Goal: Task Accomplishment & Management: Manage account settings

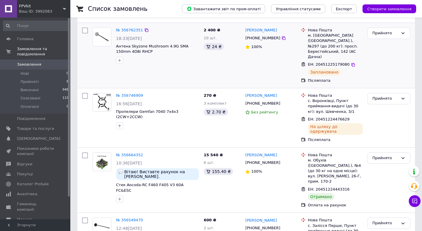
scroll to position [112, 0]
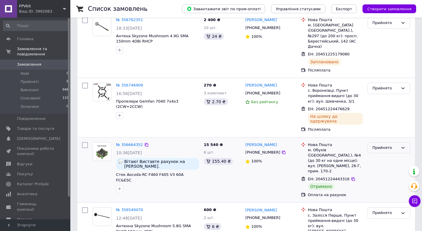
click at [382, 142] on div "Прийнято" at bounding box center [389, 147] width 43 height 11
click at [382, 155] on li "Виконано" at bounding box center [389, 160] width 42 height 11
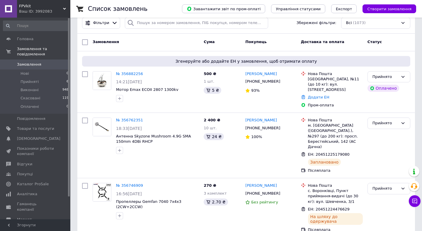
scroll to position [0, 0]
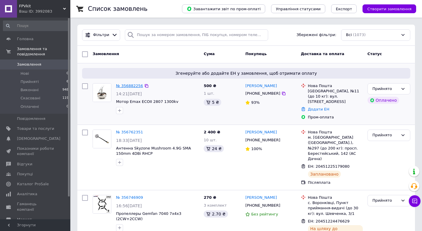
click at [130, 85] on link "№ 356882256" at bounding box center [129, 86] width 27 height 4
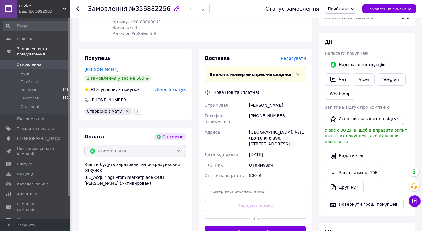
scroll to position [99, 0]
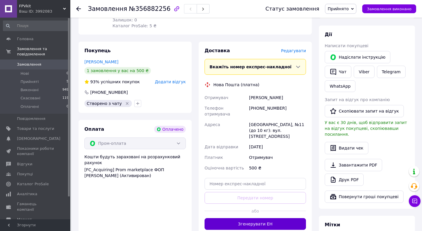
click at [239, 218] on button "Згенерувати ЕН" at bounding box center [255, 224] width 101 height 12
